Goal: Transaction & Acquisition: Book appointment/travel/reservation

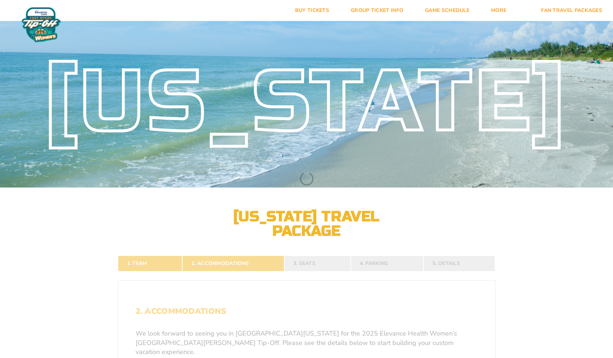
click at [369, 229] on h2 "[US_STATE] Travel Package" at bounding box center [306, 223] width 159 height 29
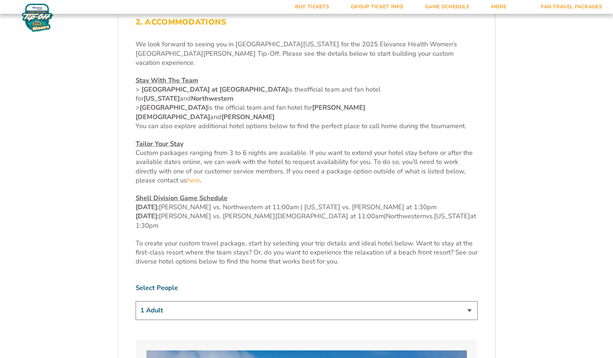
scroll to position [293, 0]
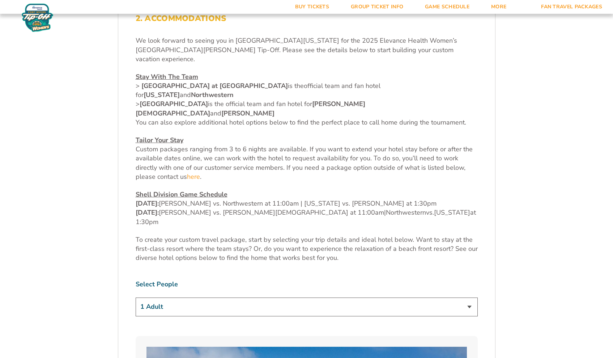
drag, startPoint x: 613, startPoint y: 46, endPoint x: 583, endPoint y: 80, distance: 45.1
click at [333, 199] on span "[PERSON_NAME] vs. Northwestern at 11:00am | [US_STATE] vs. [PERSON_NAME] at 1:3…" at bounding box center [298, 203] width 278 height 9
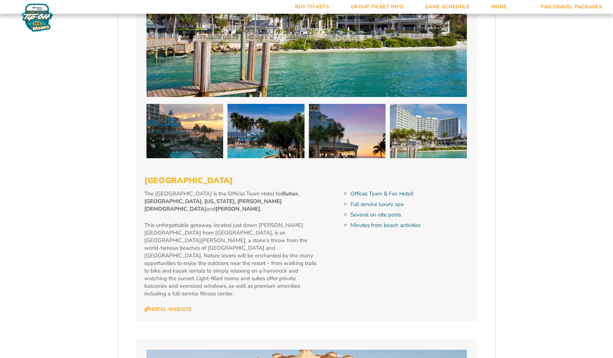
scroll to position [765, 0]
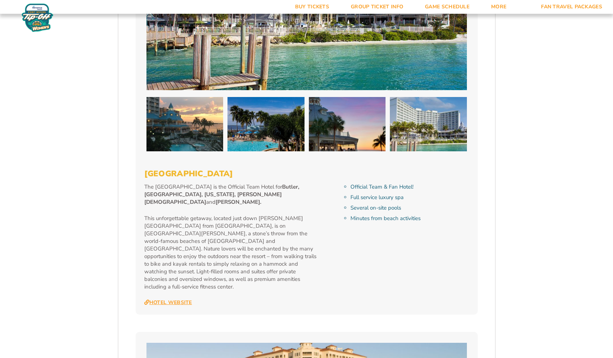
click at [178, 299] on link "Hotel Website" at bounding box center [168, 302] width 48 height 7
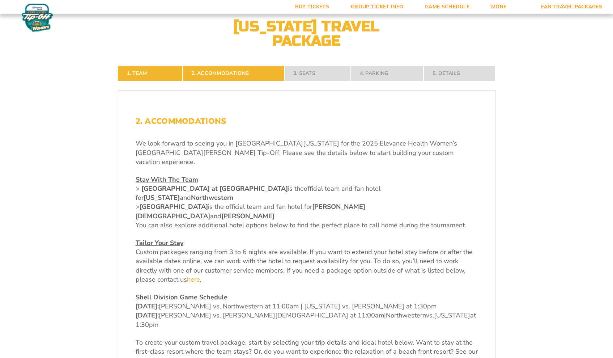
scroll to position [209, 0]
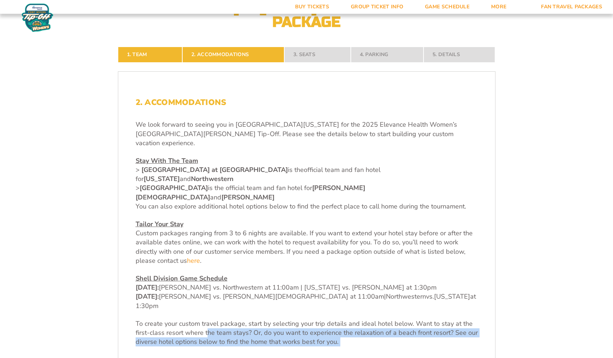
drag, startPoint x: 270, startPoint y: 179, endPoint x: 208, endPoint y: 293, distance: 129.5
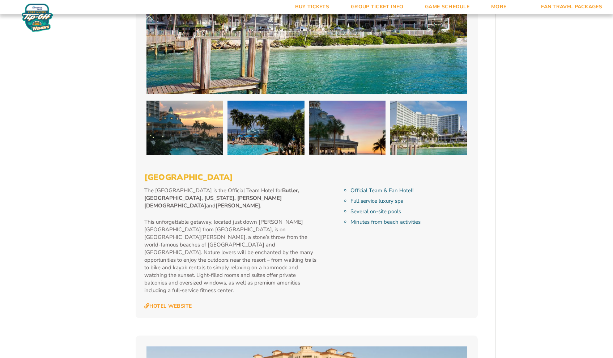
scroll to position [771, 0]
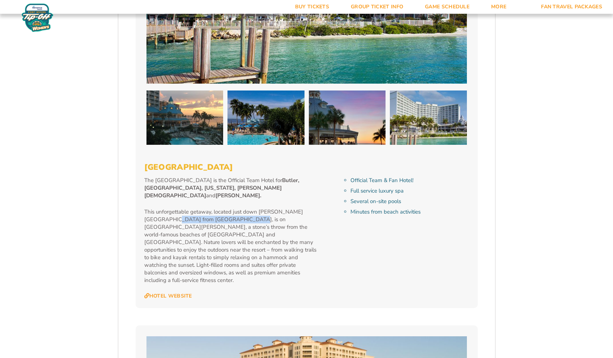
drag, startPoint x: 158, startPoint y: 174, endPoint x: 227, endPoint y: 175, distance: 69.5
click at [228, 208] on p "This unforgettable getaway, located just down [PERSON_NAME][GEOGRAPHIC_DATA] fr…" at bounding box center [230, 246] width 173 height 76
copy p "Suncoast Credit [GEOGRAPHIC_DATA]"
drag, startPoint x: 157, startPoint y: 173, endPoint x: 228, endPoint y: 174, distance: 70.6
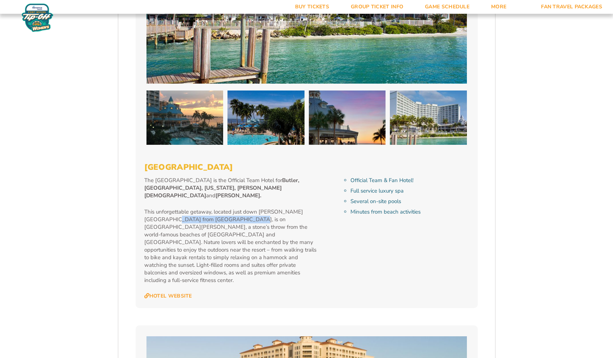
click at [228, 208] on p "This unforgettable getaway, located just down [PERSON_NAME][GEOGRAPHIC_DATA] fr…" at bounding box center [230, 246] width 173 height 76
copy p "Suncoast Credit [GEOGRAPHIC_DATA],"
click at [179, 208] on p "This unforgettable getaway, located just down [PERSON_NAME][GEOGRAPHIC_DATA] fr…" at bounding box center [230, 246] width 173 height 76
drag, startPoint x: 157, startPoint y: 174, endPoint x: 228, endPoint y: 174, distance: 70.2
click at [228, 208] on p "This unforgettable getaway, located just down [PERSON_NAME][GEOGRAPHIC_DATA] fr…" at bounding box center [230, 246] width 173 height 76
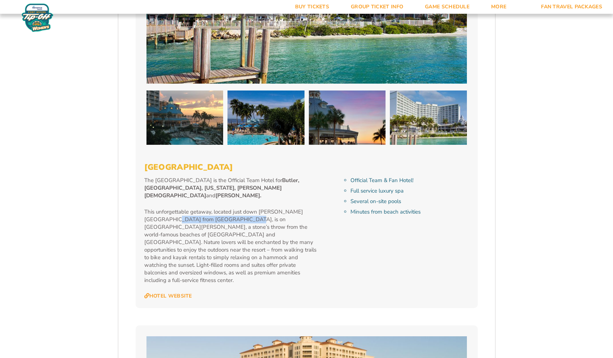
copy p "Suncoast Credit [GEOGRAPHIC_DATA]"
